Goal: Find specific page/section

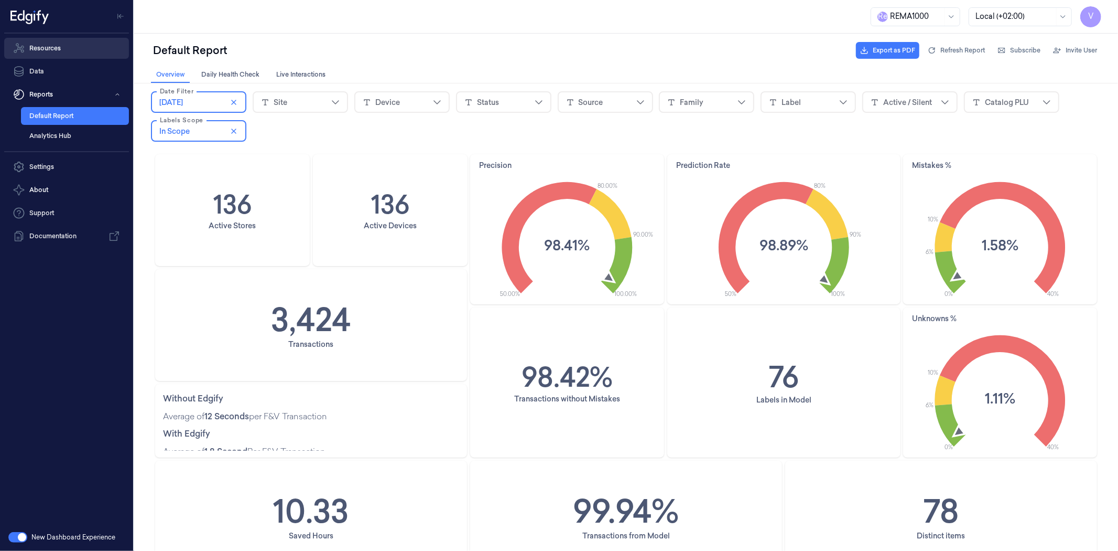
scroll to position [8, 0]
click at [62, 41] on link "Resources" at bounding box center [66, 48] width 125 height 21
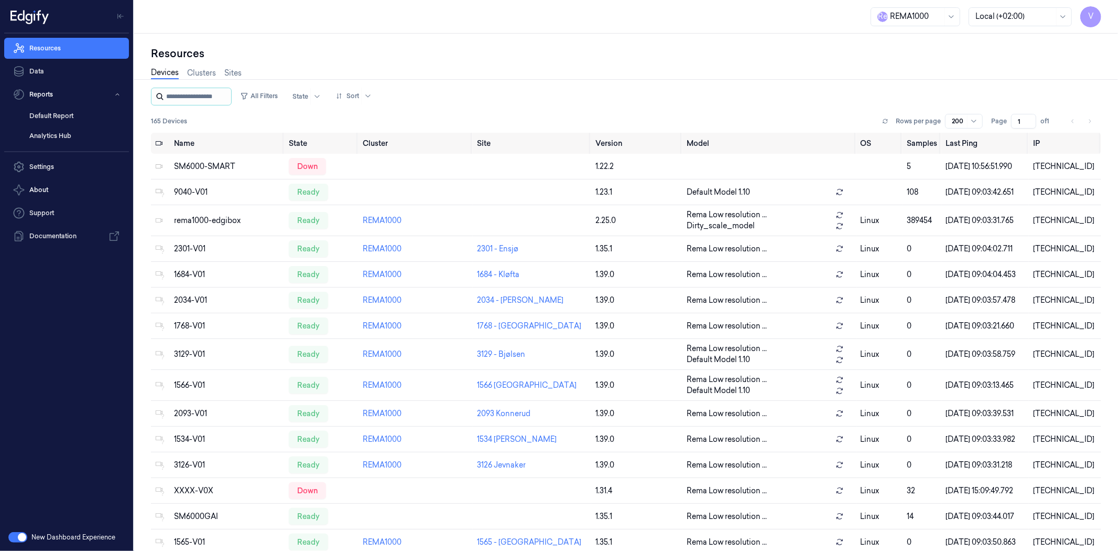
click at [191, 98] on input "string" at bounding box center [197, 96] width 63 height 17
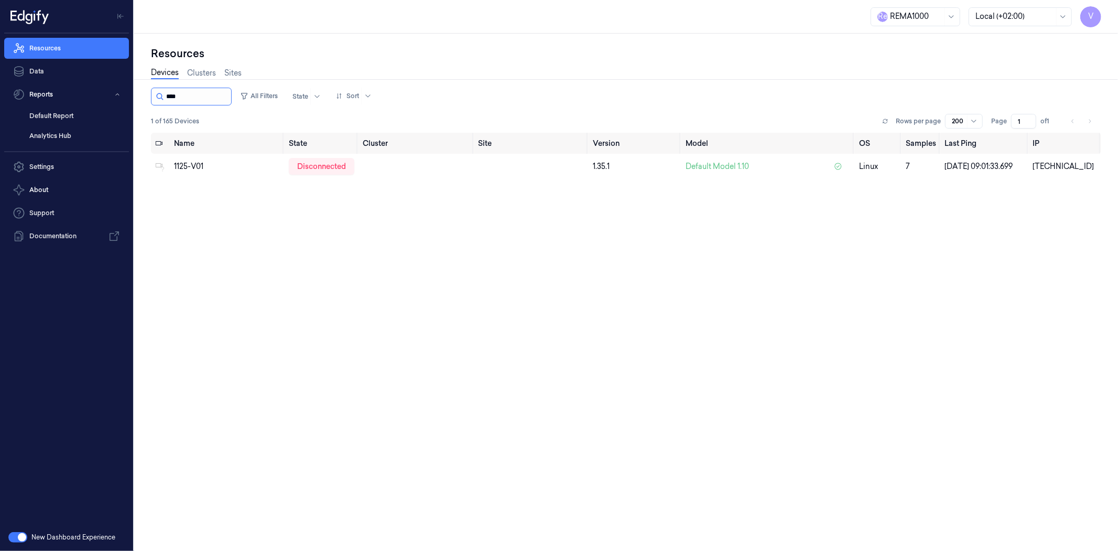
click at [211, 91] on input "string" at bounding box center [197, 96] width 63 height 17
type input "****"
click at [308, 170] on div "ready" at bounding box center [311, 166] width 39 height 17
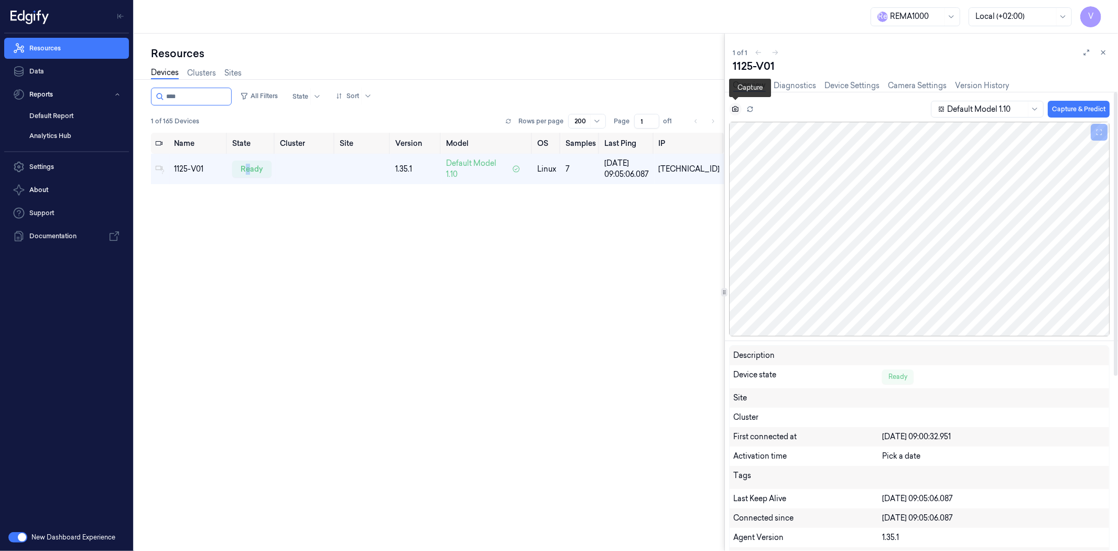
click at [735, 112] on button at bounding box center [735, 109] width 13 height 13
click at [1107, 53] on icon at bounding box center [1103, 52] width 7 height 7
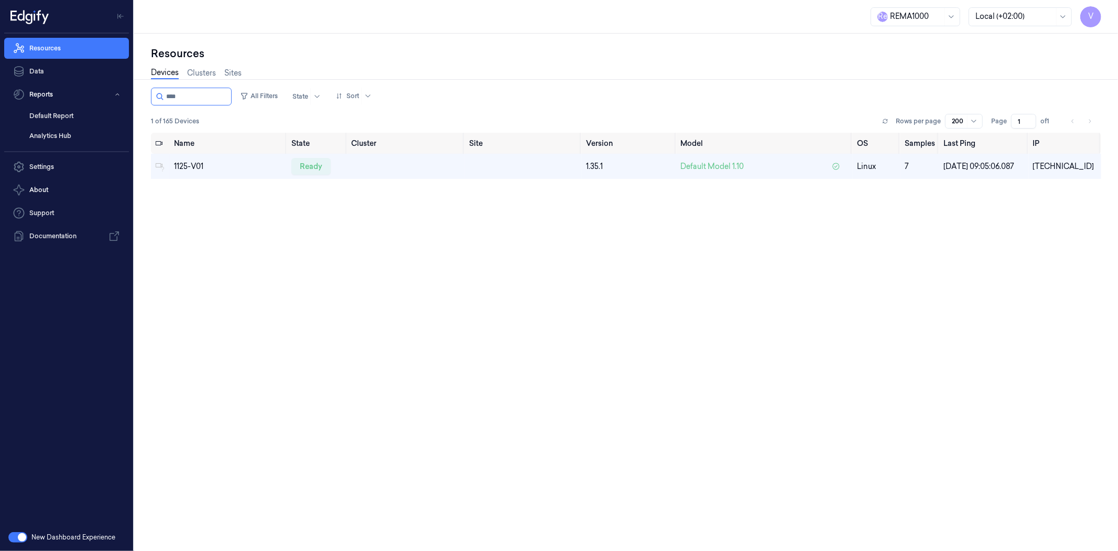
click at [271, 308] on div "Name State Cluster Site Version Model OS Samples Last Ping IP 1125-V01 ready 1.…" at bounding box center [626, 338] width 951 height 410
